Goal: Find specific page/section: Find specific page/section

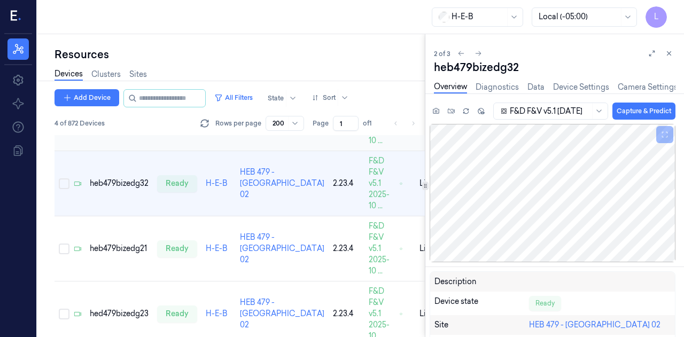
scroll to position [92, 0]
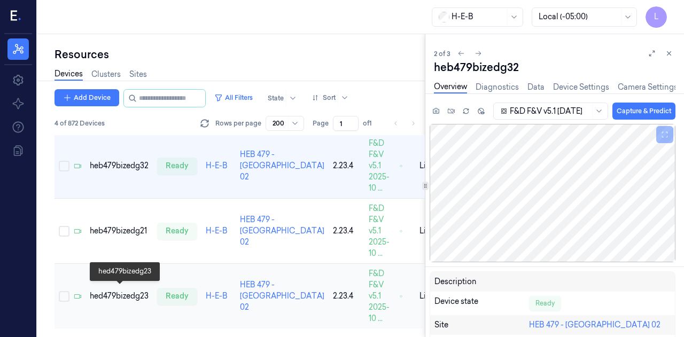
click at [134, 294] on div "hed479bizedg23" at bounding box center [119, 296] width 59 height 11
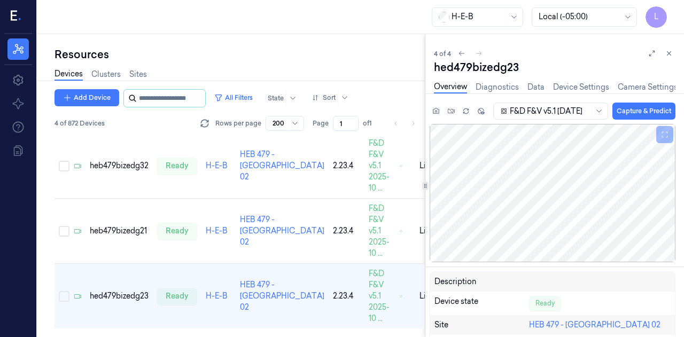
click at [173, 94] on input "string" at bounding box center [171, 98] width 64 height 17
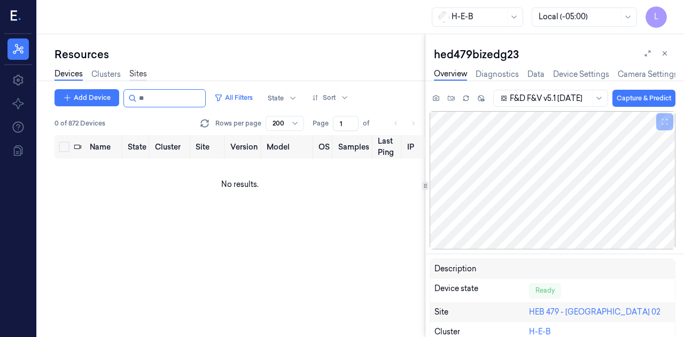
type input "**"
click at [141, 69] on link "Sites" at bounding box center [138, 74] width 18 height 12
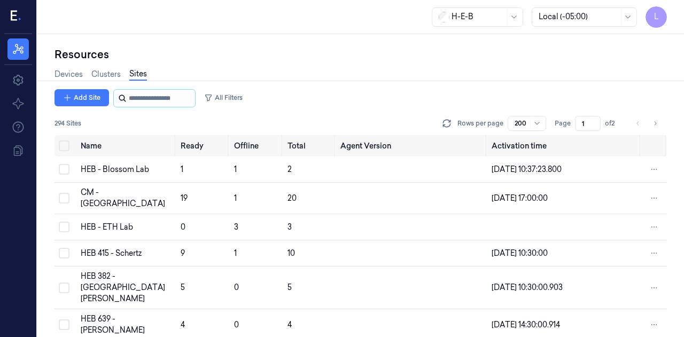
click at [140, 99] on input "string" at bounding box center [161, 98] width 64 height 17
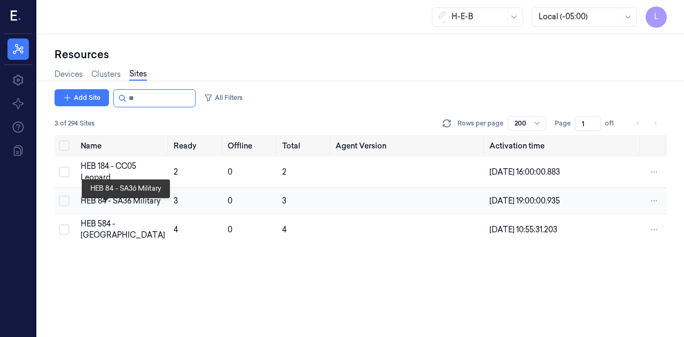
click at [106, 207] on div "HEB 84 - SA36 Military" at bounding box center [123, 201] width 84 height 11
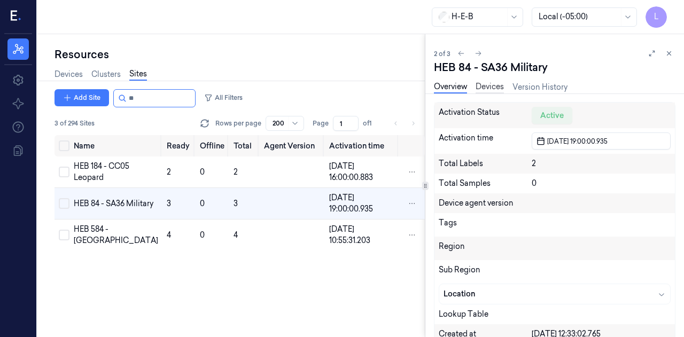
click at [489, 84] on link "Devices" at bounding box center [490, 87] width 28 height 12
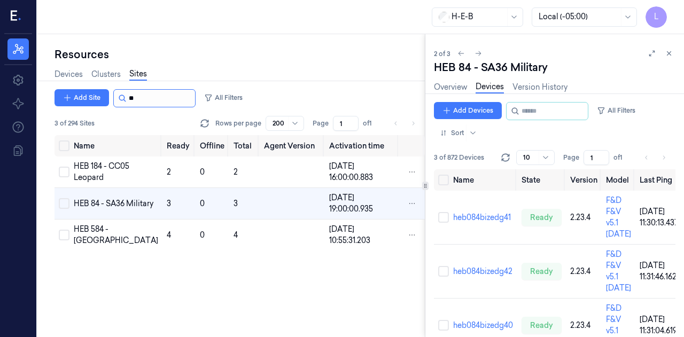
click at [168, 100] on input "string" at bounding box center [161, 98] width 64 height 17
click at [149, 100] on input "string" at bounding box center [161, 98] width 64 height 17
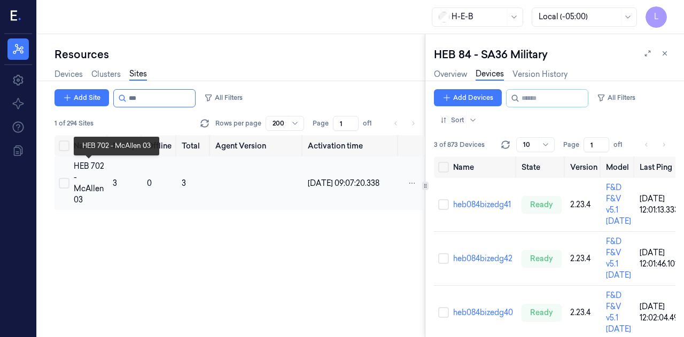
type input "***"
click at [94, 183] on div "HEB 702 - McAllen 03" at bounding box center [89, 183] width 30 height 45
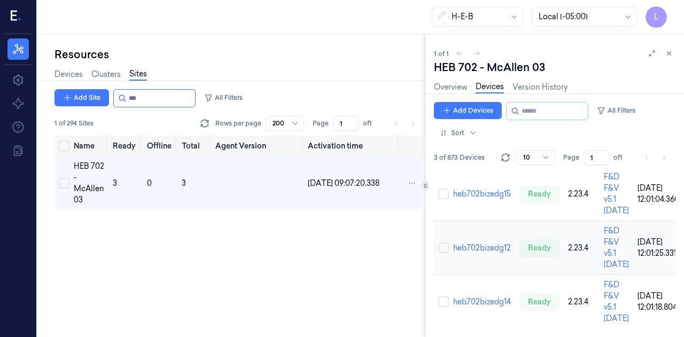
scroll to position [61, 0]
click at [491, 297] on link "heb702bizedg14" at bounding box center [482, 302] width 58 height 10
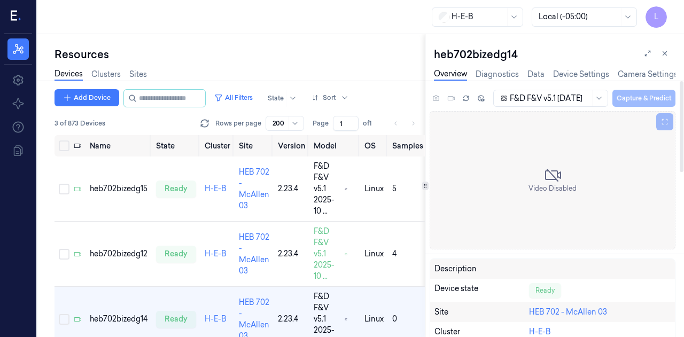
scroll to position [27, 0]
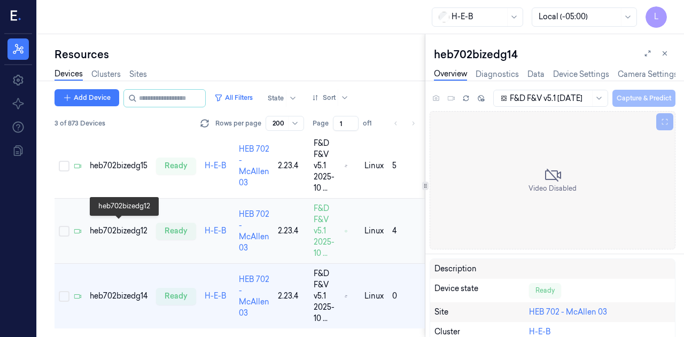
click at [115, 228] on div "heb702bizedg12" at bounding box center [119, 231] width 58 height 11
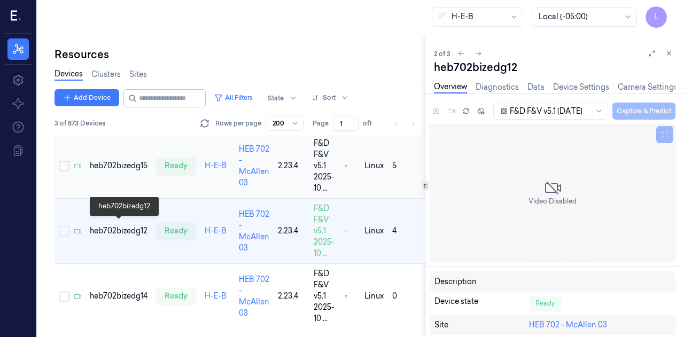
scroll to position [18, 0]
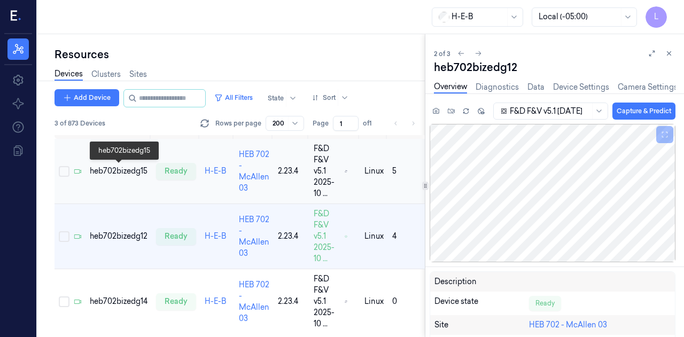
click at [111, 173] on div "heb702bizedg15" at bounding box center [119, 171] width 58 height 11
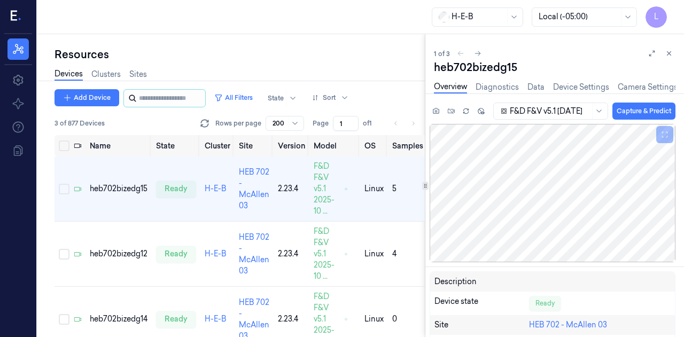
click at [134, 99] on icon at bounding box center [132, 98] width 9 height 9
click at [148, 94] on input "string" at bounding box center [171, 98] width 64 height 17
type input "***"
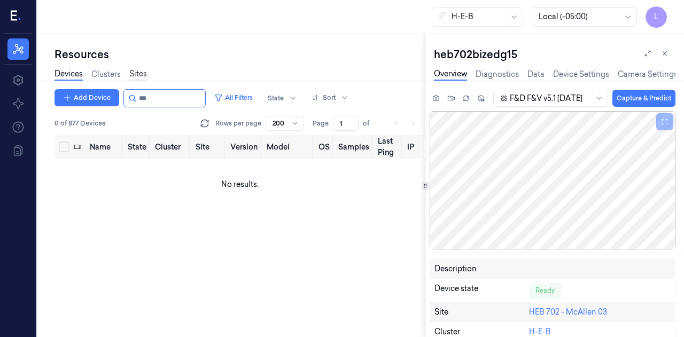
click at [135, 77] on link "Sites" at bounding box center [138, 74] width 18 height 12
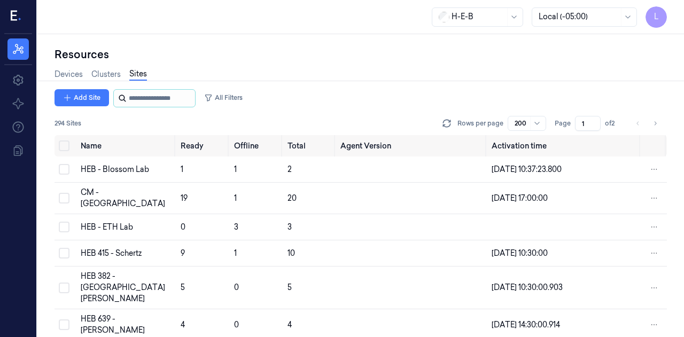
click at [175, 104] on input "string" at bounding box center [161, 98] width 64 height 17
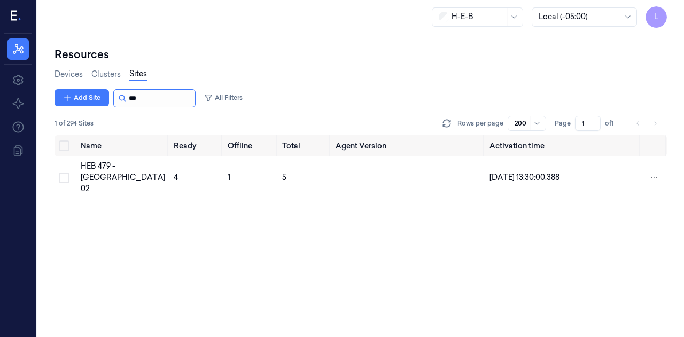
type input "***"
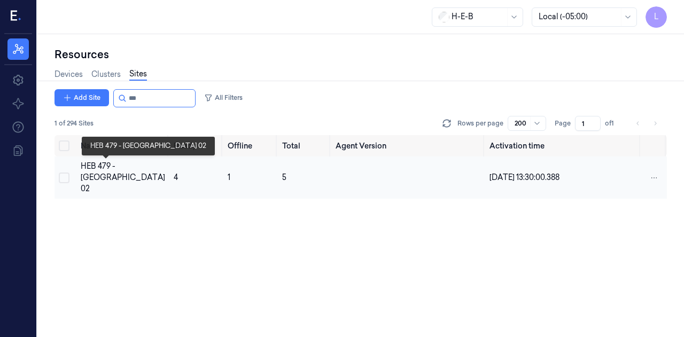
click at [104, 180] on div "HEB 479 - [GEOGRAPHIC_DATA] 02" at bounding box center [123, 178] width 84 height 34
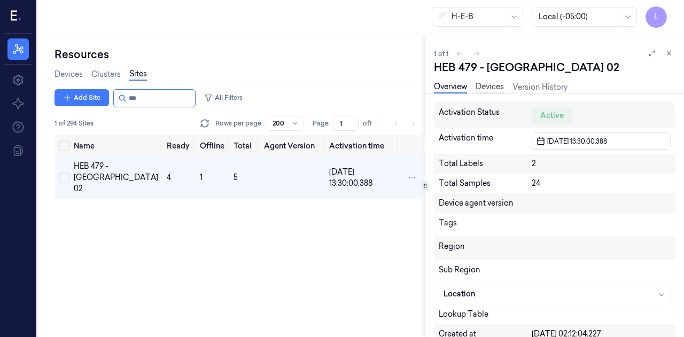
click at [499, 86] on link "Devices" at bounding box center [490, 87] width 28 height 12
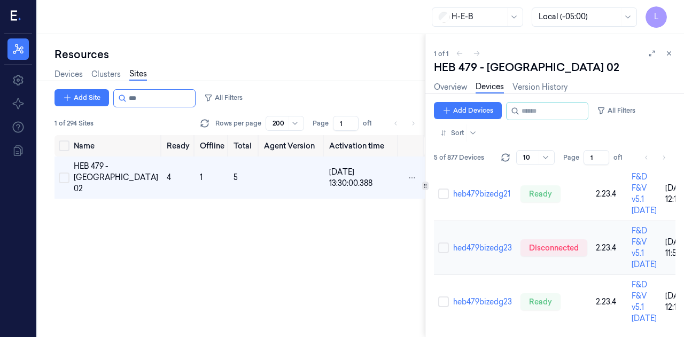
scroll to position [192, 0]
click at [476, 243] on link "hed479bizedg23" at bounding box center [482, 248] width 59 height 10
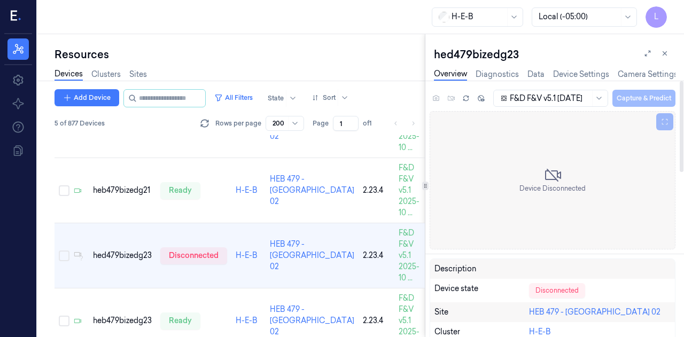
scroll to position [148, 0]
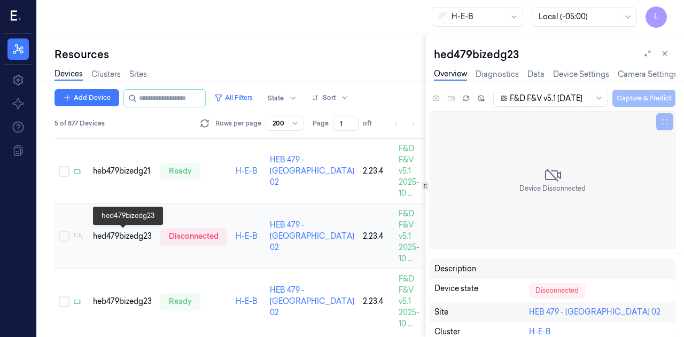
click at [115, 235] on div "hed479bizedg23" at bounding box center [122, 236] width 59 height 11
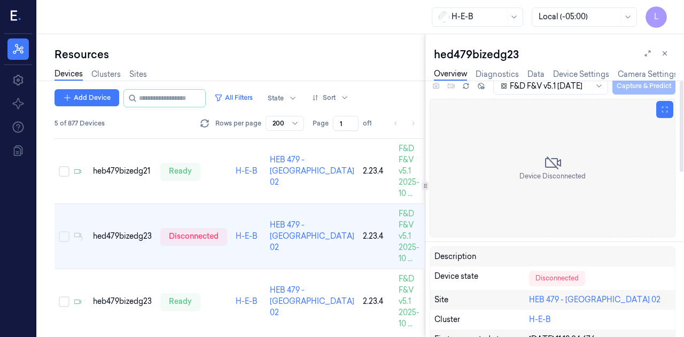
scroll to position [0, 0]
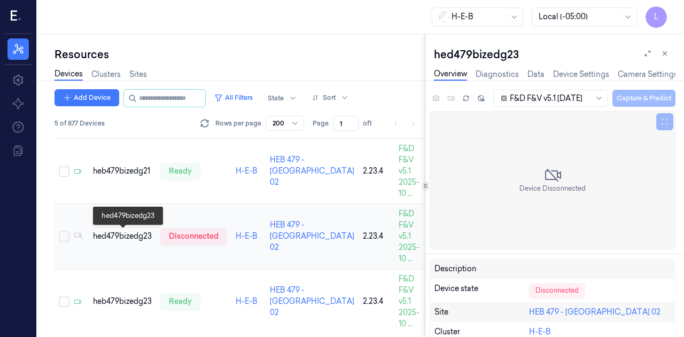
click at [128, 236] on div "hed479bizedg23" at bounding box center [122, 236] width 59 height 11
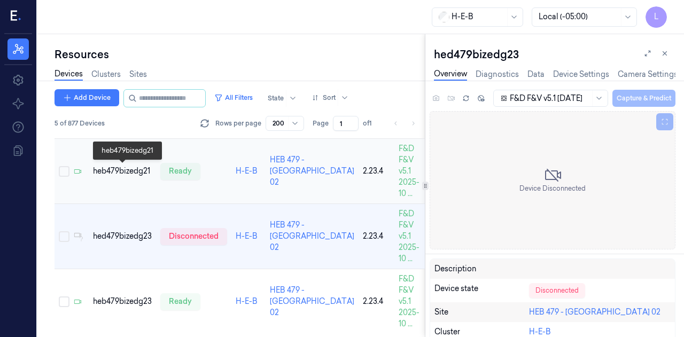
click at [126, 173] on div "heb479bizedg21" at bounding box center [122, 171] width 59 height 11
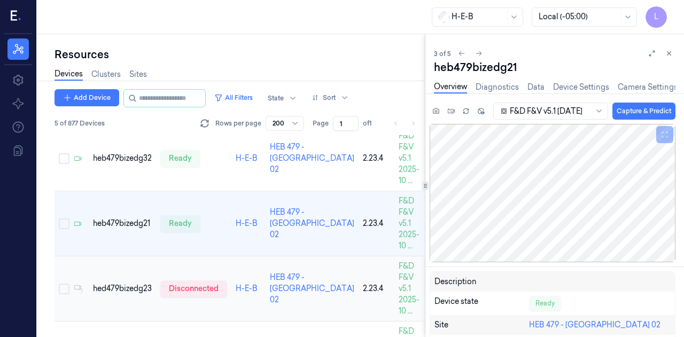
scroll to position [158, 0]
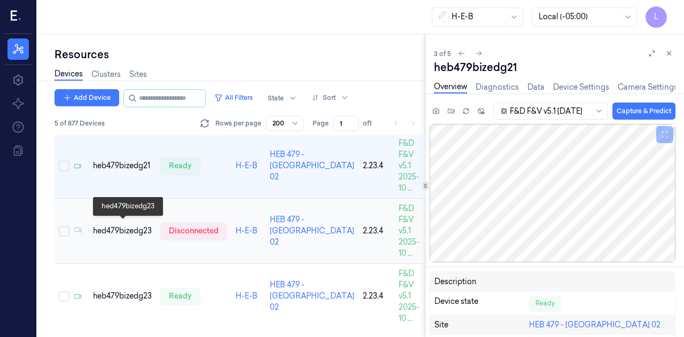
click at [135, 226] on div "hed479bizedg23" at bounding box center [122, 231] width 59 height 11
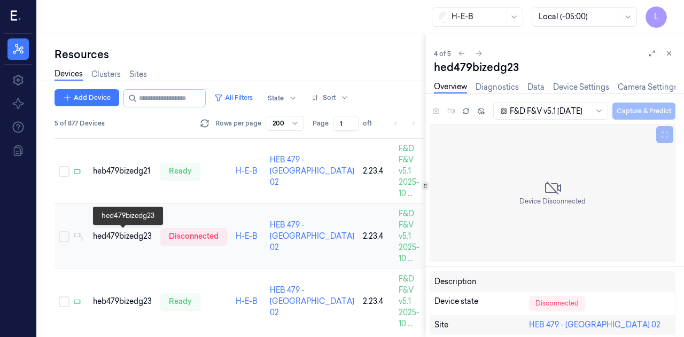
click at [138, 235] on div "hed479bizedg23" at bounding box center [122, 236] width 59 height 11
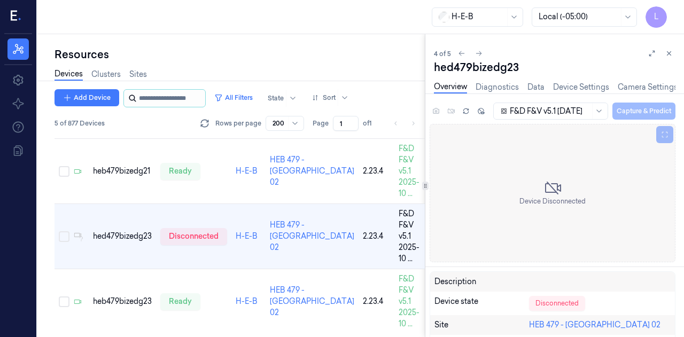
click at [154, 99] on input "string" at bounding box center [171, 98] width 64 height 17
type input "***"
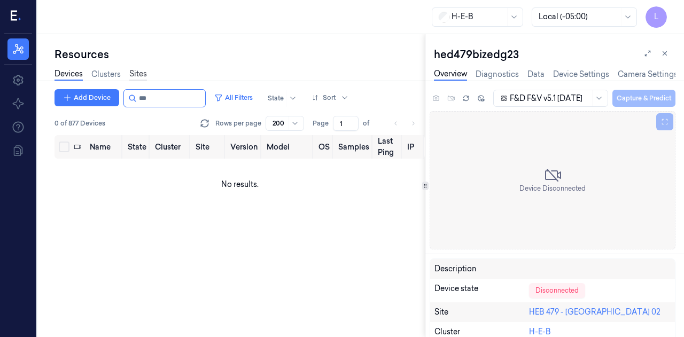
click at [135, 77] on link "Sites" at bounding box center [138, 74] width 18 height 12
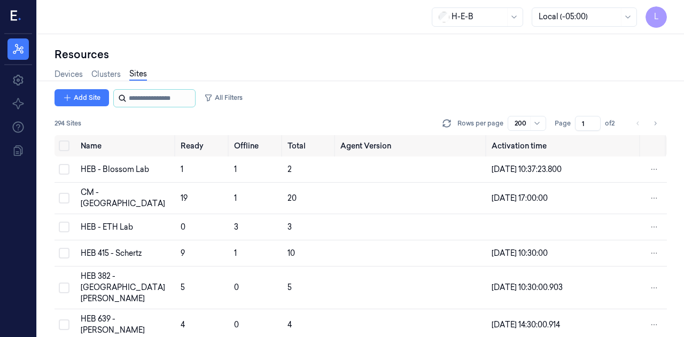
click at [154, 98] on input "string" at bounding box center [161, 98] width 64 height 17
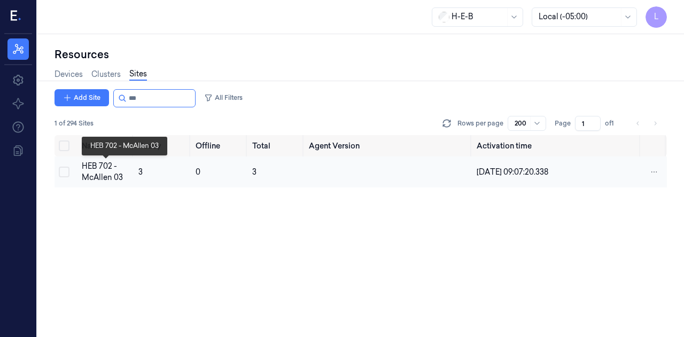
type input "***"
click at [100, 178] on div "HEB 702 - McAllen 03" at bounding box center [106, 172] width 49 height 22
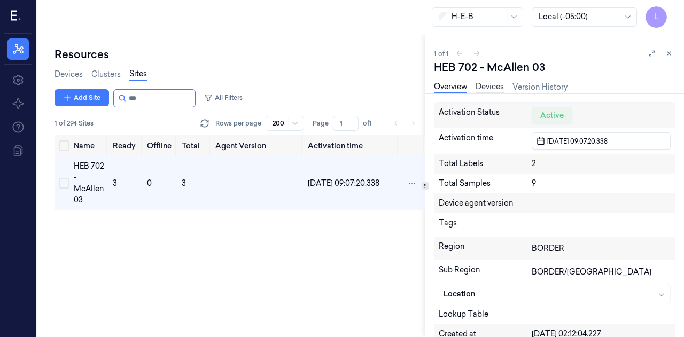
click at [503, 87] on link "Devices" at bounding box center [490, 87] width 28 height 12
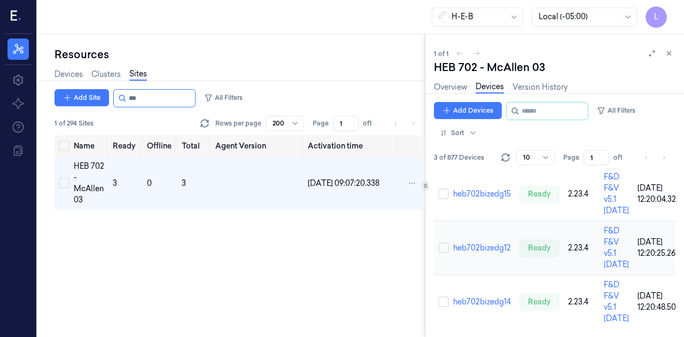
scroll to position [61, 0]
click at [478, 297] on link "heb702bizedg14" at bounding box center [482, 302] width 58 height 10
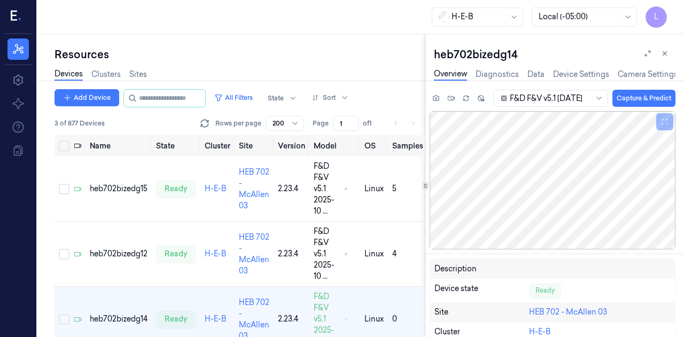
scroll to position [27, 0]
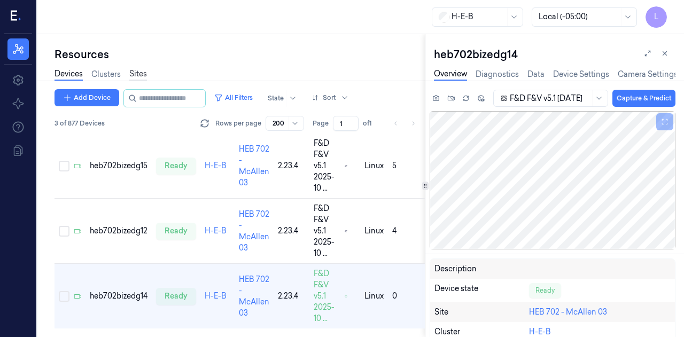
click at [145, 69] on link "Sites" at bounding box center [138, 74] width 18 height 12
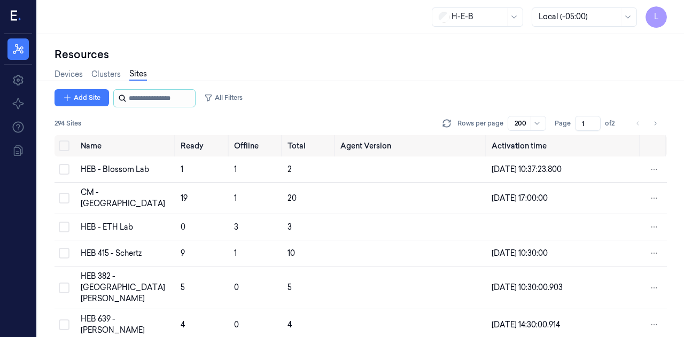
click at [146, 99] on input "string" at bounding box center [161, 98] width 64 height 17
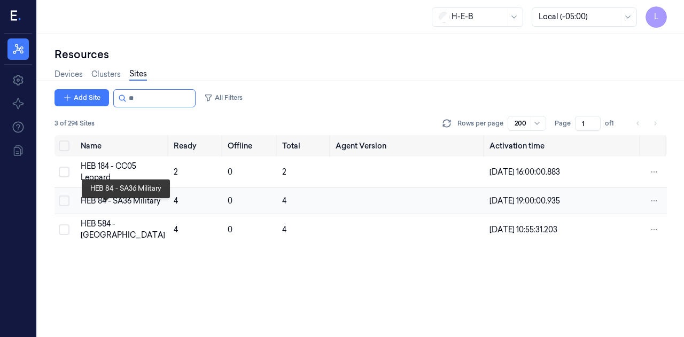
type input "**"
click at [100, 207] on div "HEB 84 - SA36 Military" at bounding box center [123, 201] width 84 height 11
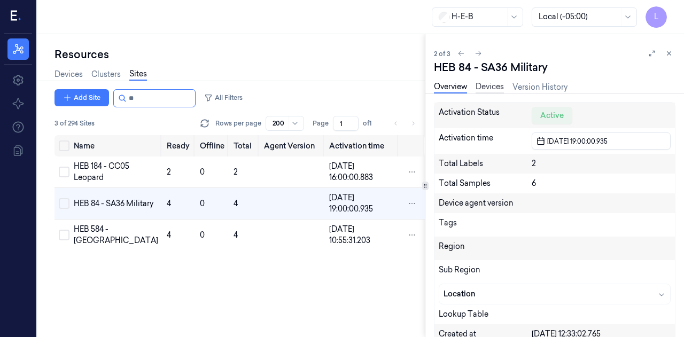
click at [495, 86] on link "Devices" at bounding box center [490, 87] width 28 height 12
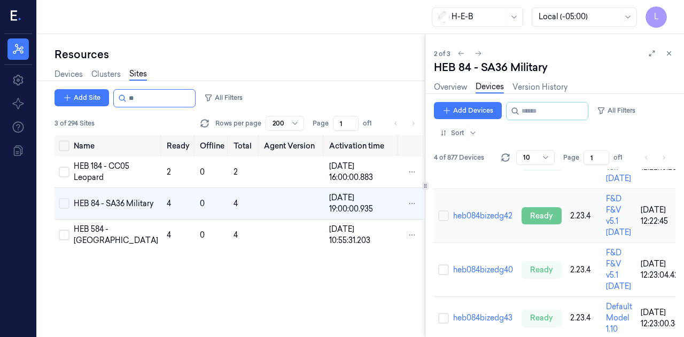
scroll to position [104, 0]
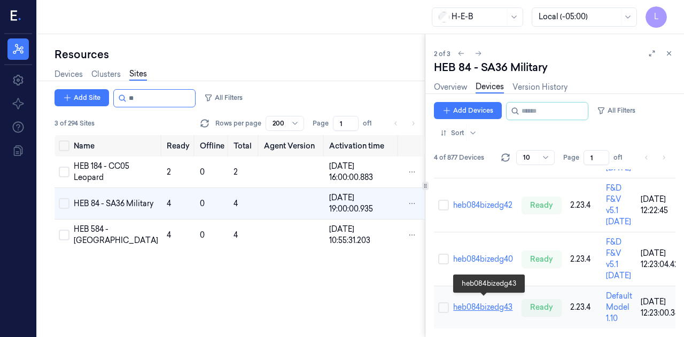
click at [489, 302] on link "heb084bizedg43" at bounding box center [482, 307] width 59 height 10
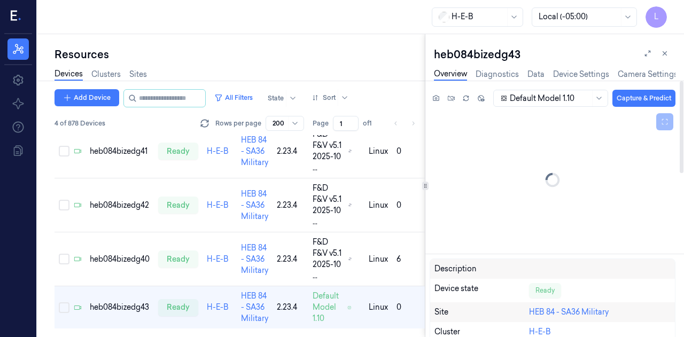
scroll to position [36, 0]
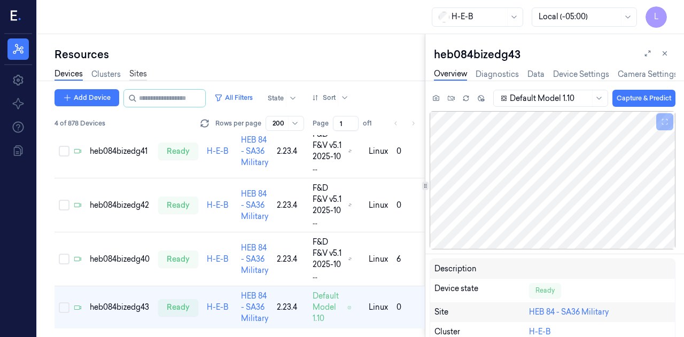
click at [133, 72] on link "Sites" at bounding box center [138, 74] width 18 height 12
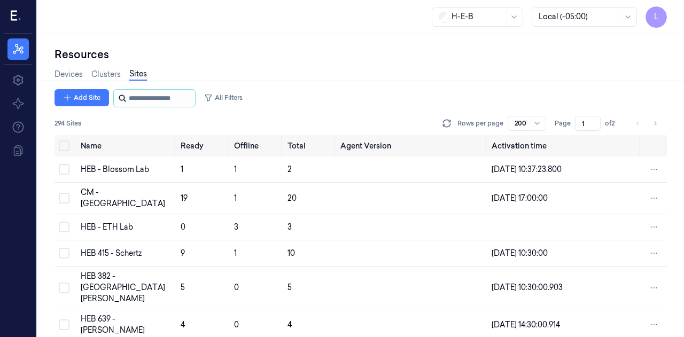
click at [167, 97] on input "string" at bounding box center [161, 98] width 64 height 17
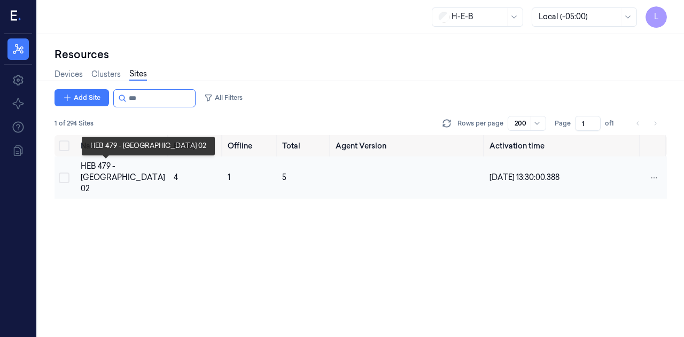
type input "***"
click at [108, 170] on div "HEB 479 - [GEOGRAPHIC_DATA] 02" at bounding box center [123, 178] width 84 height 34
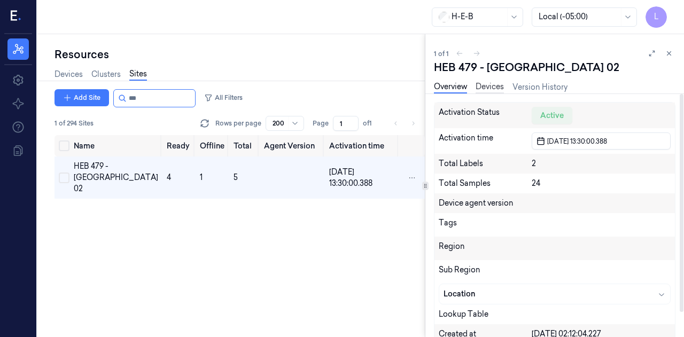
click at [494, 84] on link "Devices" at bounding box center [490, 87] width 28 height 12
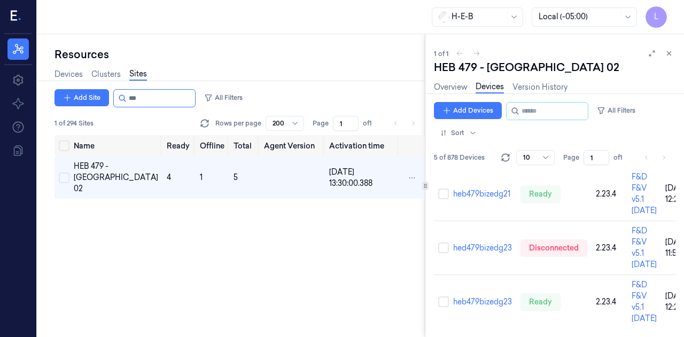
scroll to position [192, 0]
click at [492, 243] on link "hed479bizedg23" at bounding box center [482, 248] width 59 height 10
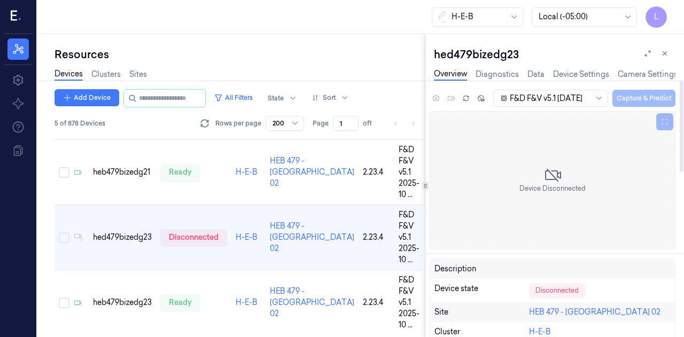
scroll to position [148, 0]
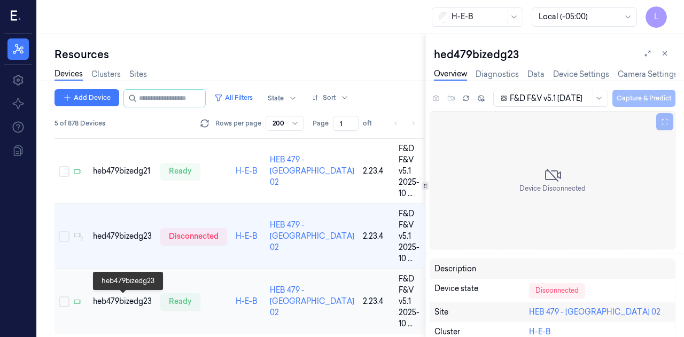
click at [141, 303] on div "heb479bizedg23" at bounding box center [122, 301] width 59 height 11
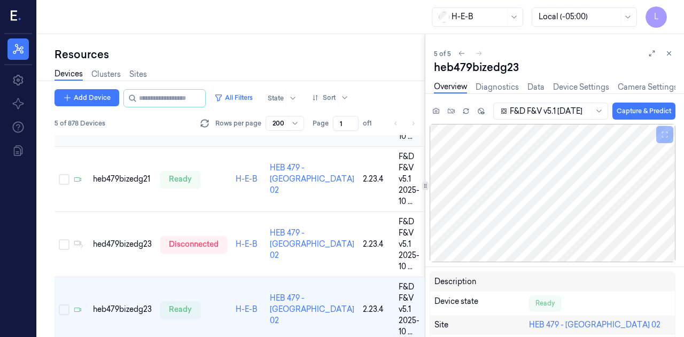
scroll to position [158, 0]
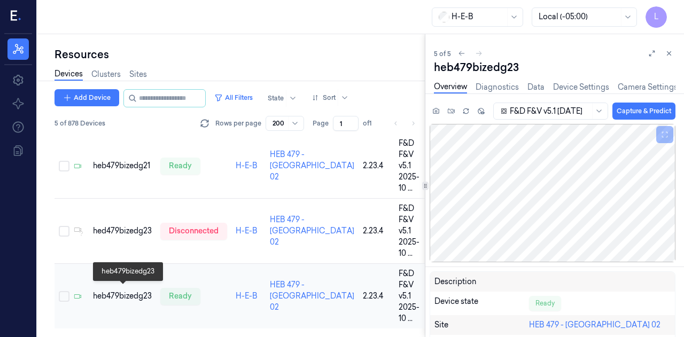
click at [138, 296] on div "heb479bizedg23" at bounding box center [122, 296] width 59 height 11
click at [173, 100] on input "string" at bounding box center [171, 98] width 64 height 17
type input "***"
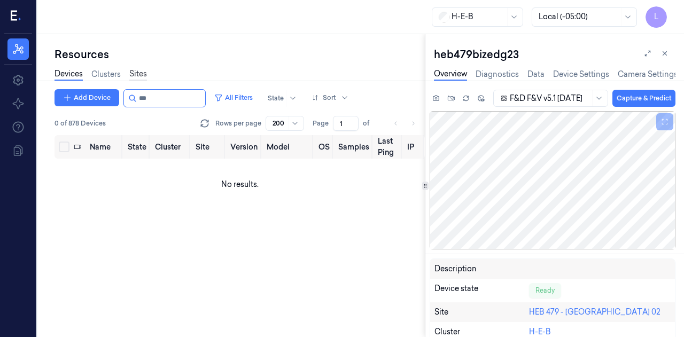
click at [131, 73] on link "Sites" at bounding box center [138, 74] width 18 height 12
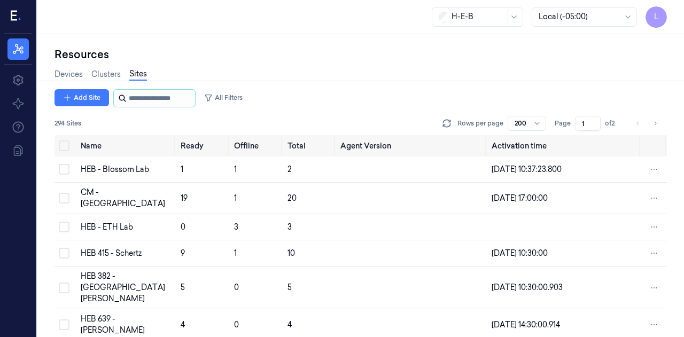
click at [146, 97] on input "string" at bounding box center [161, 98] width 64 height 17
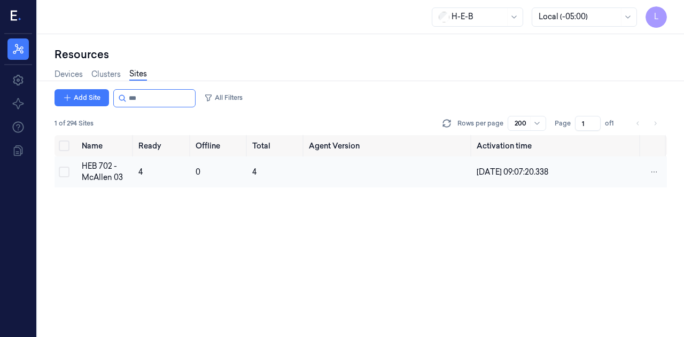
type input "***"
click at [103, 178] on div "HEB 702 - McAllen 03" at bounding box center [106, 172] width 49 height 22
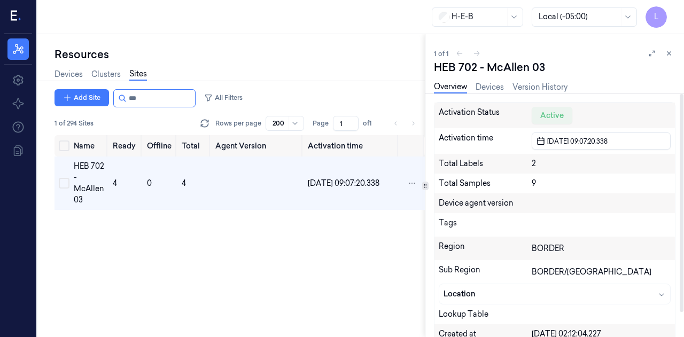
click at [495, 80] on div "Overview Devices Version History" at bounding box center [501, 88] width 134 height 27
click at [494, 86] on link "Devices" at bounding box center [490, 87] width 28 height 12
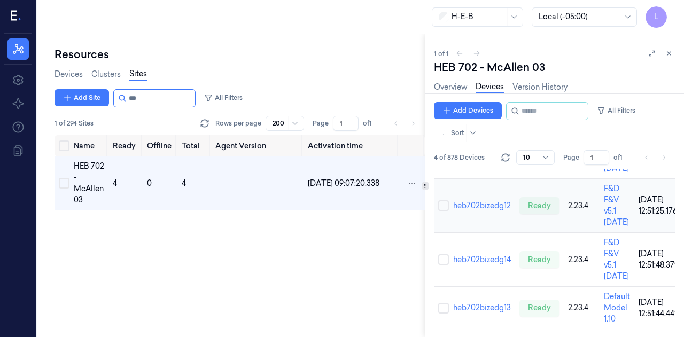
scroll to position [104, 0]
click at [477, 305] on link "heb702bizedg13" at bounding box center [482, 307] width 58 height 10
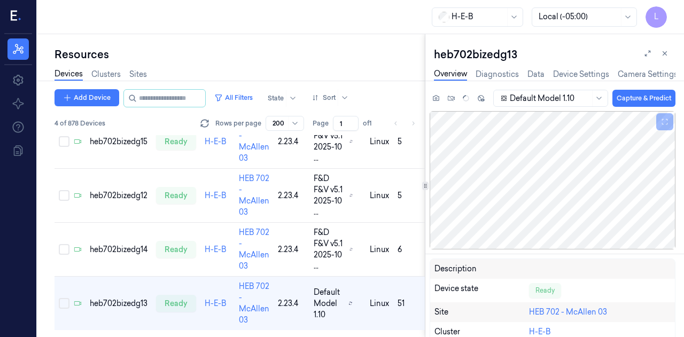
scroll to position [48, 0]
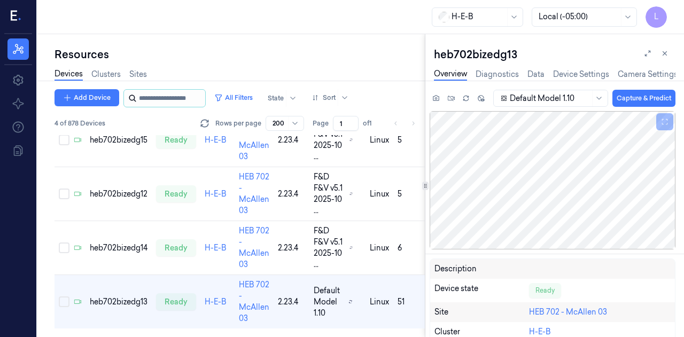
click at [174, 101] on input "string" at bounding box center [171, 98] width 64 height 17
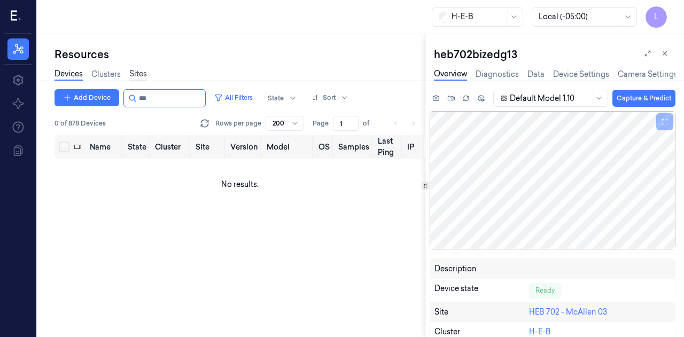
type input "***"
click at [136, 76] on link "Sites" at bounding box center [138, 74] width 18 height 12
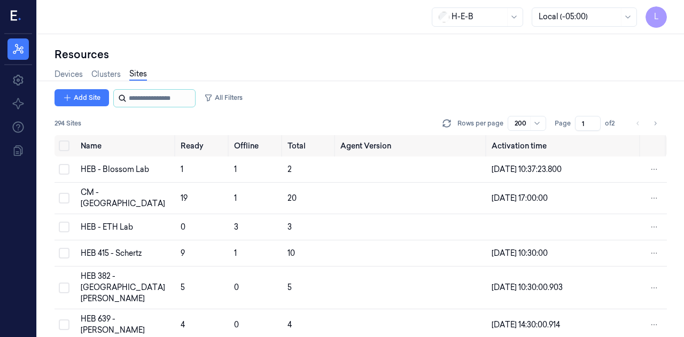
click at [141, 97] on input "string" at bounding box center [161, 98] width 64 height 17
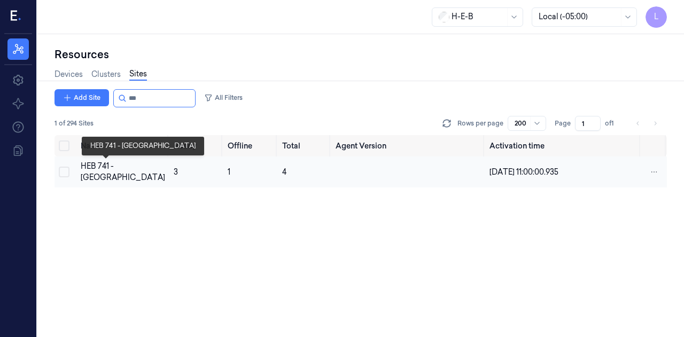
type input "***"
click at [111, 176] on div "HEB 741 - [GEOGRAPHIC_DATA]" at bounding box center [123, 172] width 84 height 22
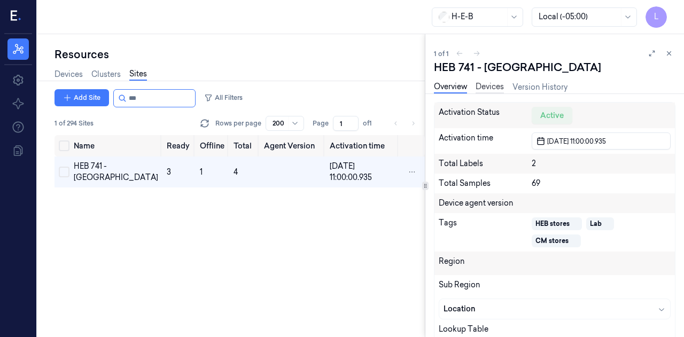
click at [498, 88] on link "Devices" at bounding box center [490, 87] width 28 height 12
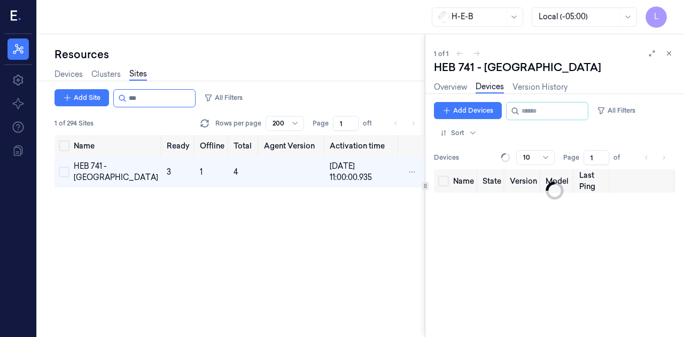
click at [498, 88] on link "Devices" at bounding box center [490, 87] width 28 height 12
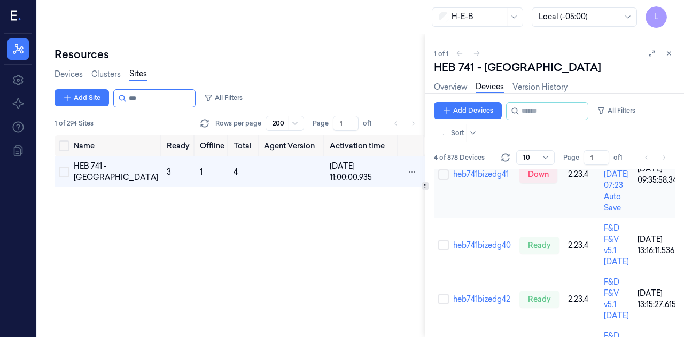
scroll to position [160, 0]
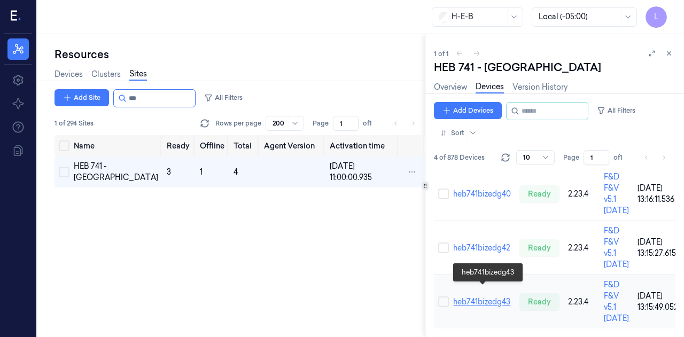
click at [503, 297] on link "heb741bizedg43" at bounding box center [481, 302] width 57 height 10
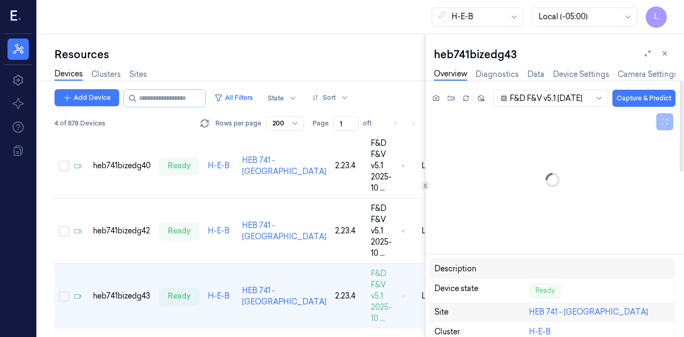
scroll to position [149, 0]
